Goal: Task Accomplishment & Management: Manage account settings

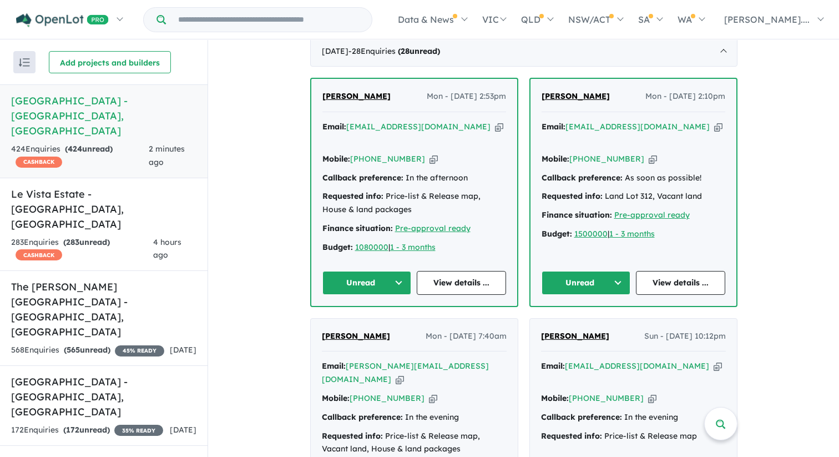
scroll to position [437, 0]
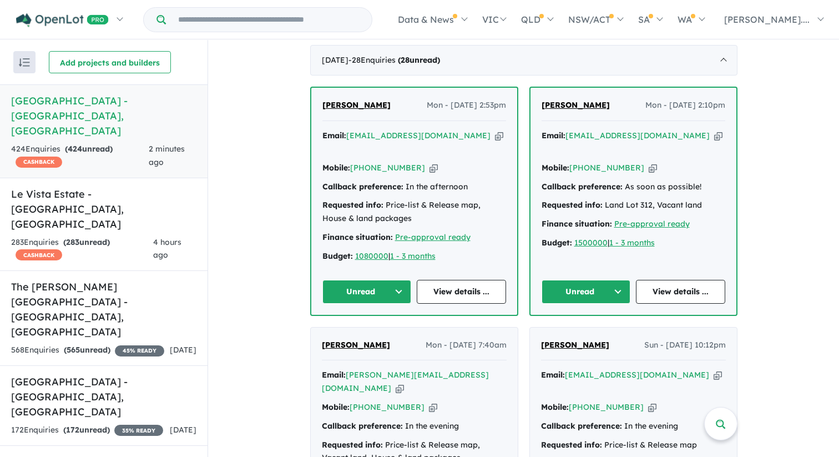
click at [569, 110] on span "[PERSON_NAME]" at bounding box center [576, 105] width 68 height 10
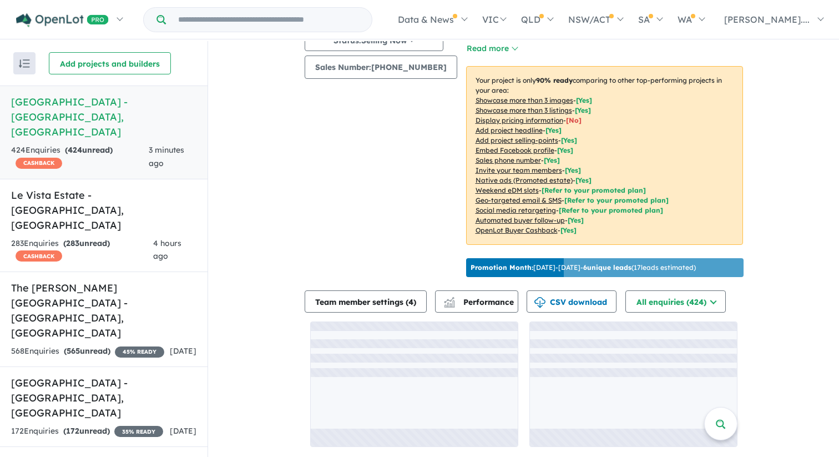
scroll to position [1, 0]
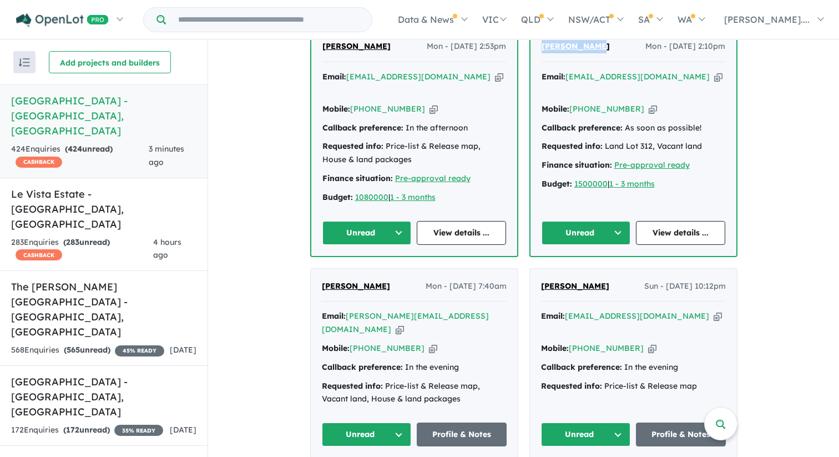
scroll to position [501, 0]
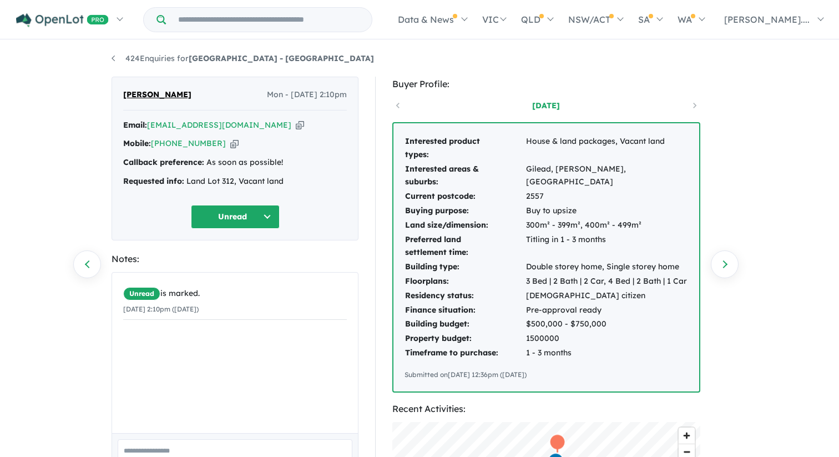
click at [410, 143] on td "Interested product types:" at bounding box center [465, 148] width 121 height 28
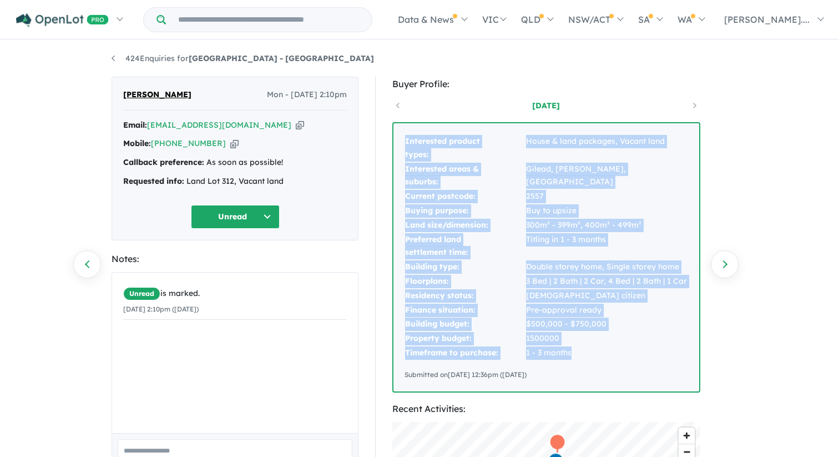
drag, startPoint x: 406, startPoint y: 141, endPoint x: 592, endPoint y: 354, distance: 282.4
click at [592, 354] on tbody "Interested product types: House & land packages, Vacant land Interested areas &…" at bounding box center [547, 247] width 284 height 226
copy tbody "Interested product types: House & land packages, Vacant land Interested areas &…"
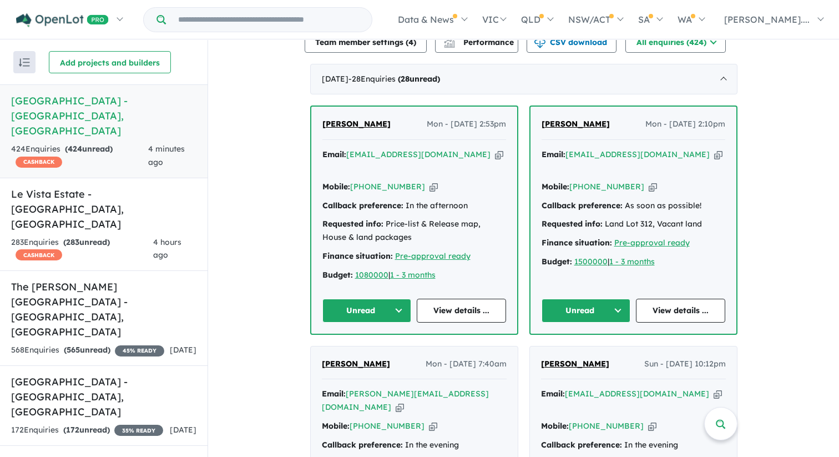
scroll to position [414, 0]
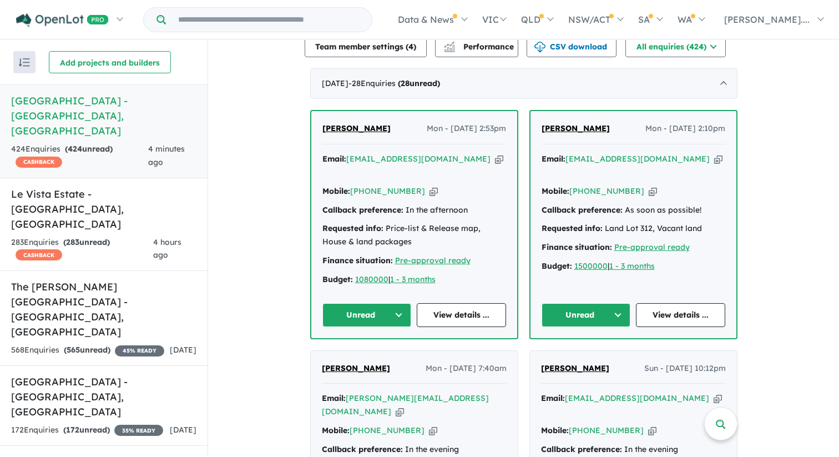
click at [350, 133] on span "[PERSON_NAME]" at bounding box center [356, 128] width 68 height 10
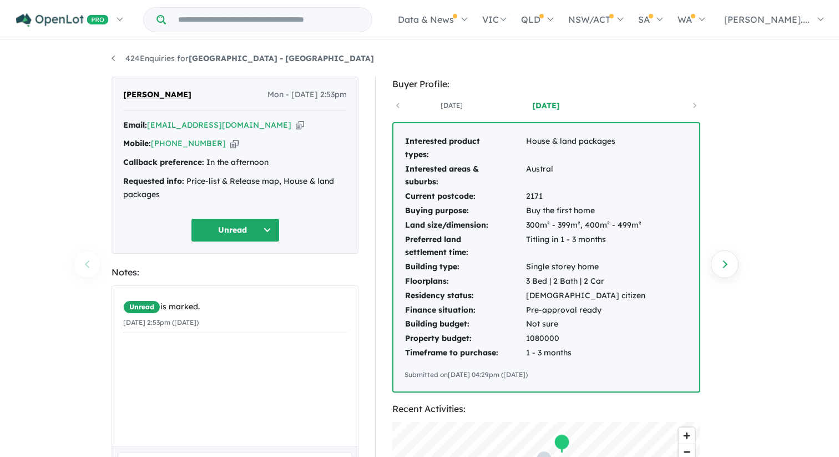
click at [445, 169] on td "Interested areas & suburbs:" at bounding box center [465, 176] width 121 height 28
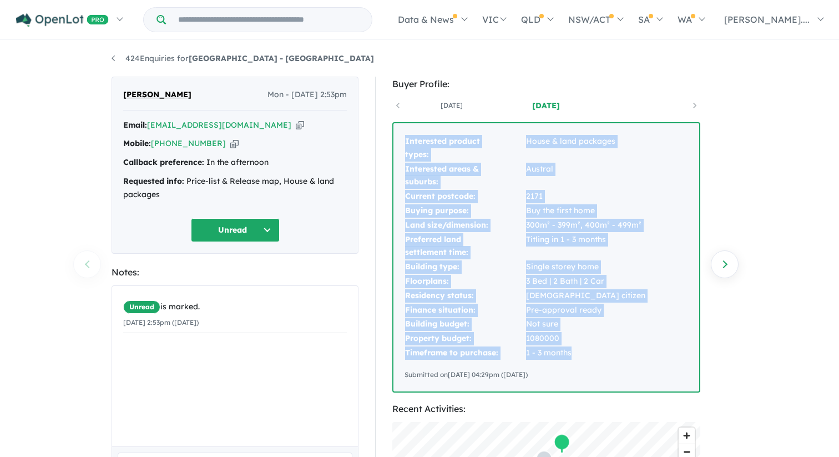
drag, startPoint x: 406, startPoint y: 140, endPoint x: 578, endPoint y: 350, distance: 271.3
click at [578, 350] on tbody "Interested product types: House & land packages Interested areas & suburbs: [GE…" at bounding box center [525, 247] width 241 height 226
copy tbody "Interested product types: House & land packages Interested areas & suburbs: [GE…"
